Goal: Information Seeking & Learning: Learn about a topic

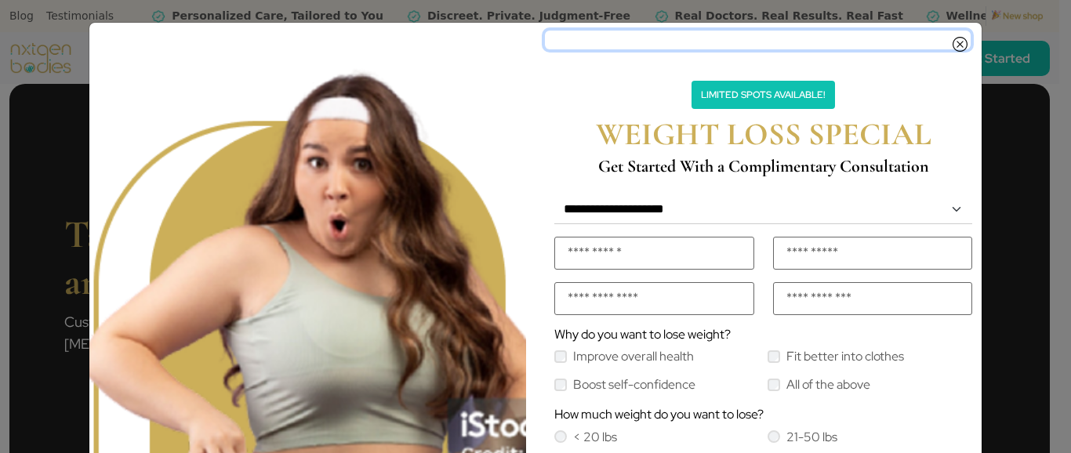
click at [953, 45] on icon "Close" at bounding box center [959, 40] width 15 height 13
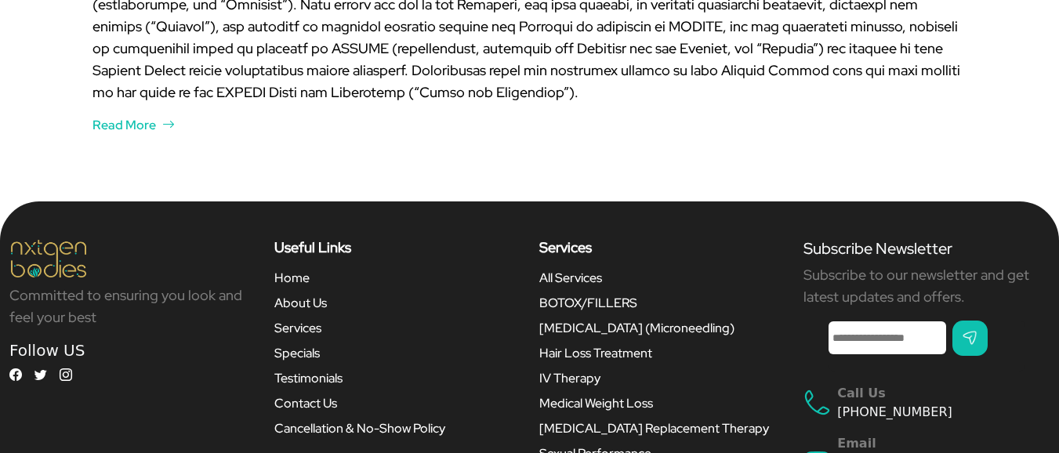
scroll to position [3965, 0]
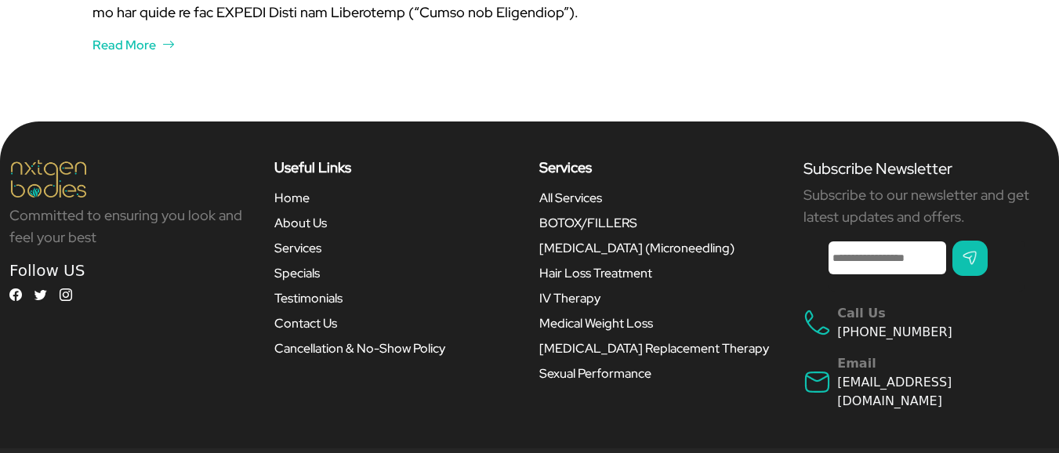
click at [987, 241] on input "submit" at bounding box center [969, 258] width 35 height 35
drag, startPoint x: 987, startPoint y: 217, endPoint x: 965, endPoint y: 225, distance: 23.3
click at [987, 241] on input "submit" at bounding box center [969, 258] width 35 height 35
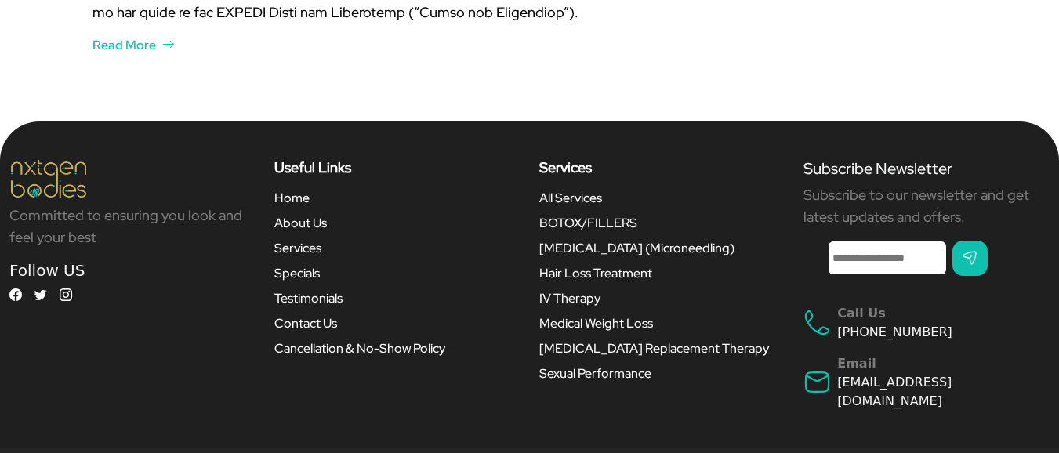
click at [891, 241] on input "Enter your Email *" at bounding box center [888, 257] width 118 height 33
type input "*"
click at [988, 241] on input "submit" at bounding box center [969, 258] width 35 height 35
drag, startPoint x: 992, startPoint y: 216, endPoint x: 929, endPoint y: 230, distance: 64.5
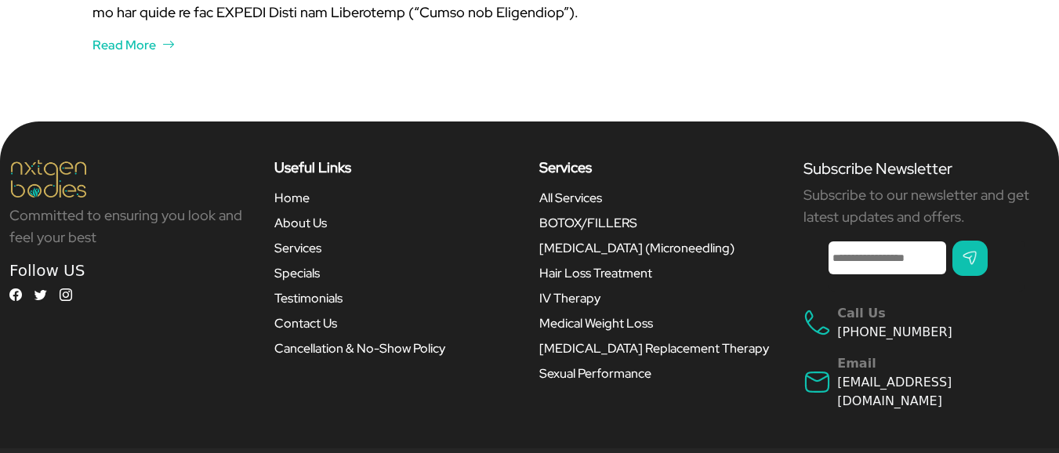
click at [988, 241] on input "submit" at bounding box center [969, 258] width 35 height 35
click at [874, 241] on input "Enter your Email *" at bounding box center [888, 257] width 118 height 33
type input "*****"
click at [988, 241] on input "submit" at bounding box center [969, 258] width 35 height 35
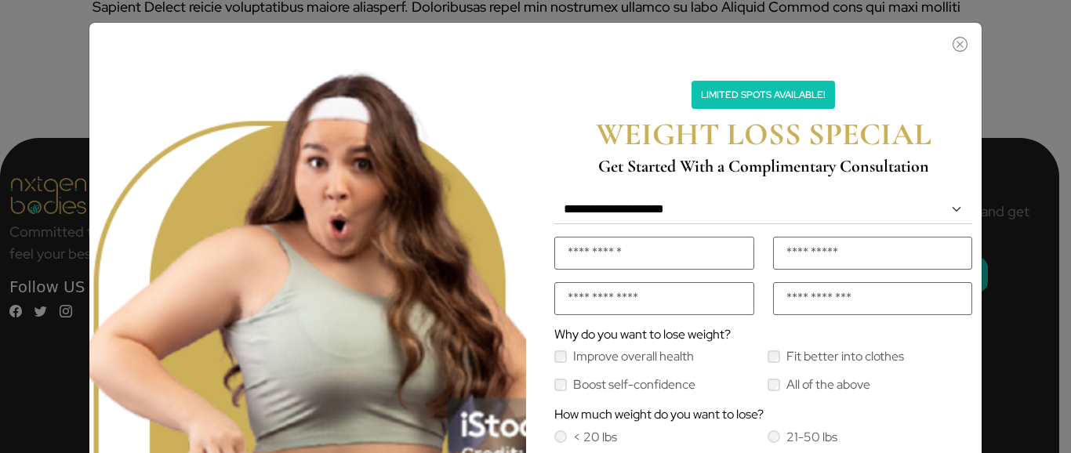
scroll to position [3964, 0]
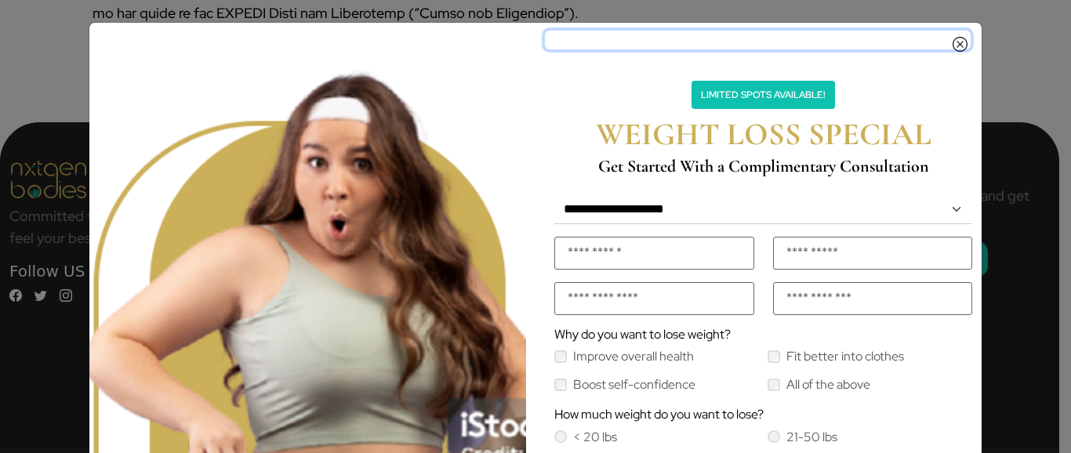
click at [959, 42] on icon "Close" at bounding box center [959, 40] width 15 height 13
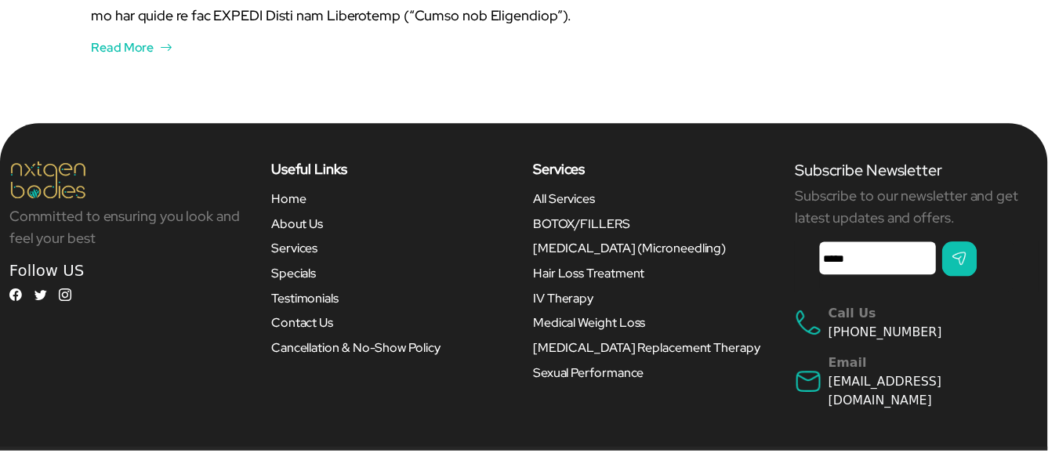
scroll to position [3948, 0]
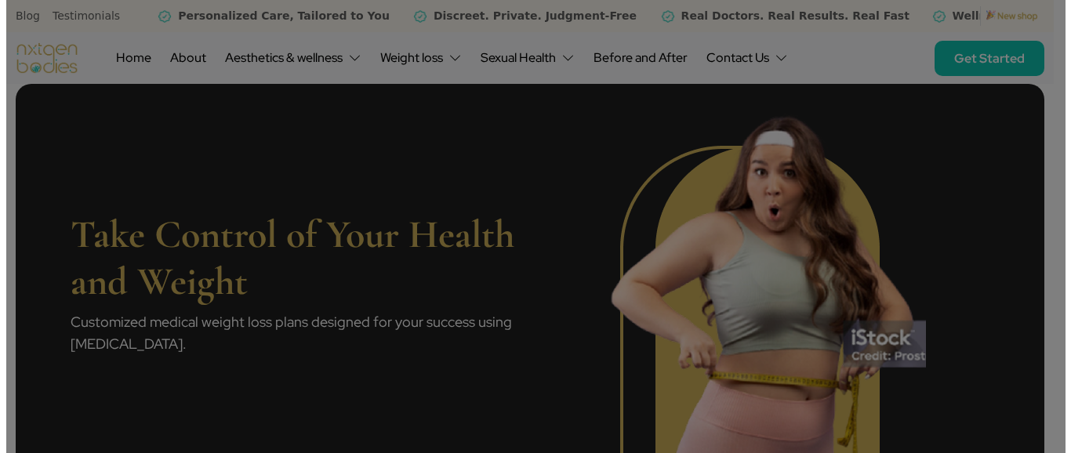
scroll to position [3947, 0]
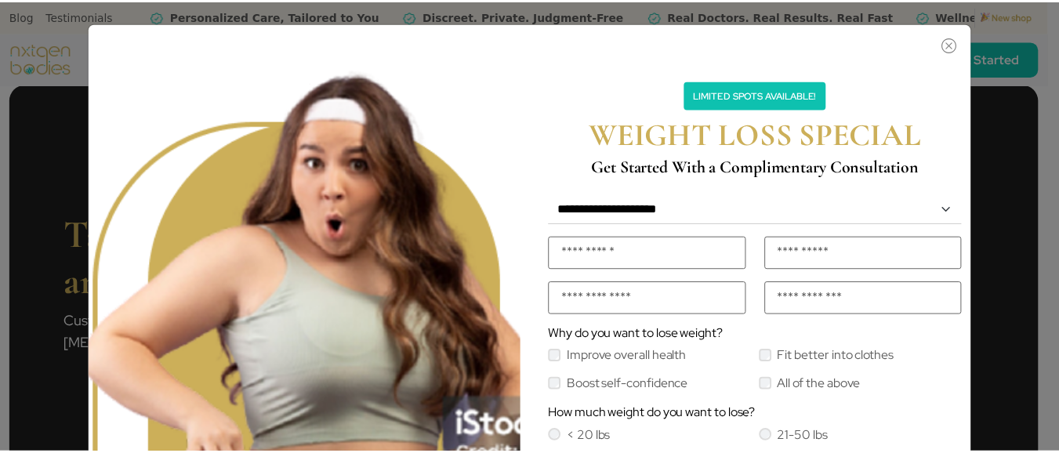
scroll to position [3945, 0]
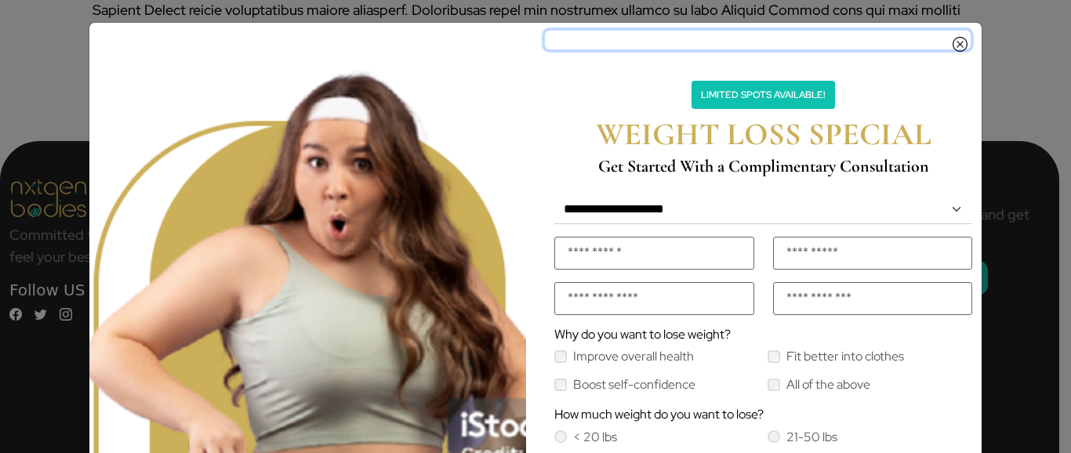
click at [963, 45] on icon "Close" at bounding box center [959, 40] width 15 height 13
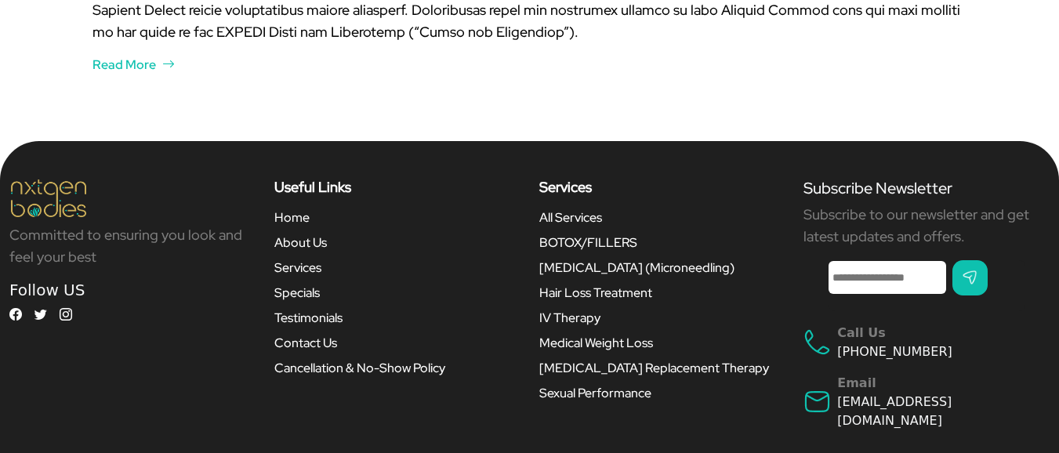
scroll to position [3947, 0]
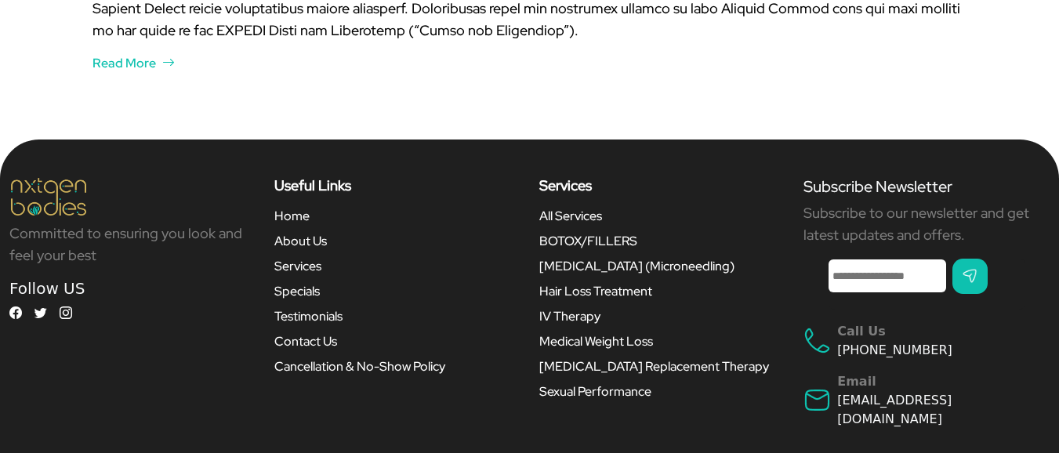
click at [987, 259] on input "submit" at bounding box center [969, 276] width 35 height 35
click at [988, 259] on input "submit" at bounding box center [969, 276] width 35 height 35
